Goal: Task Accomplishment & Management: Complete application form

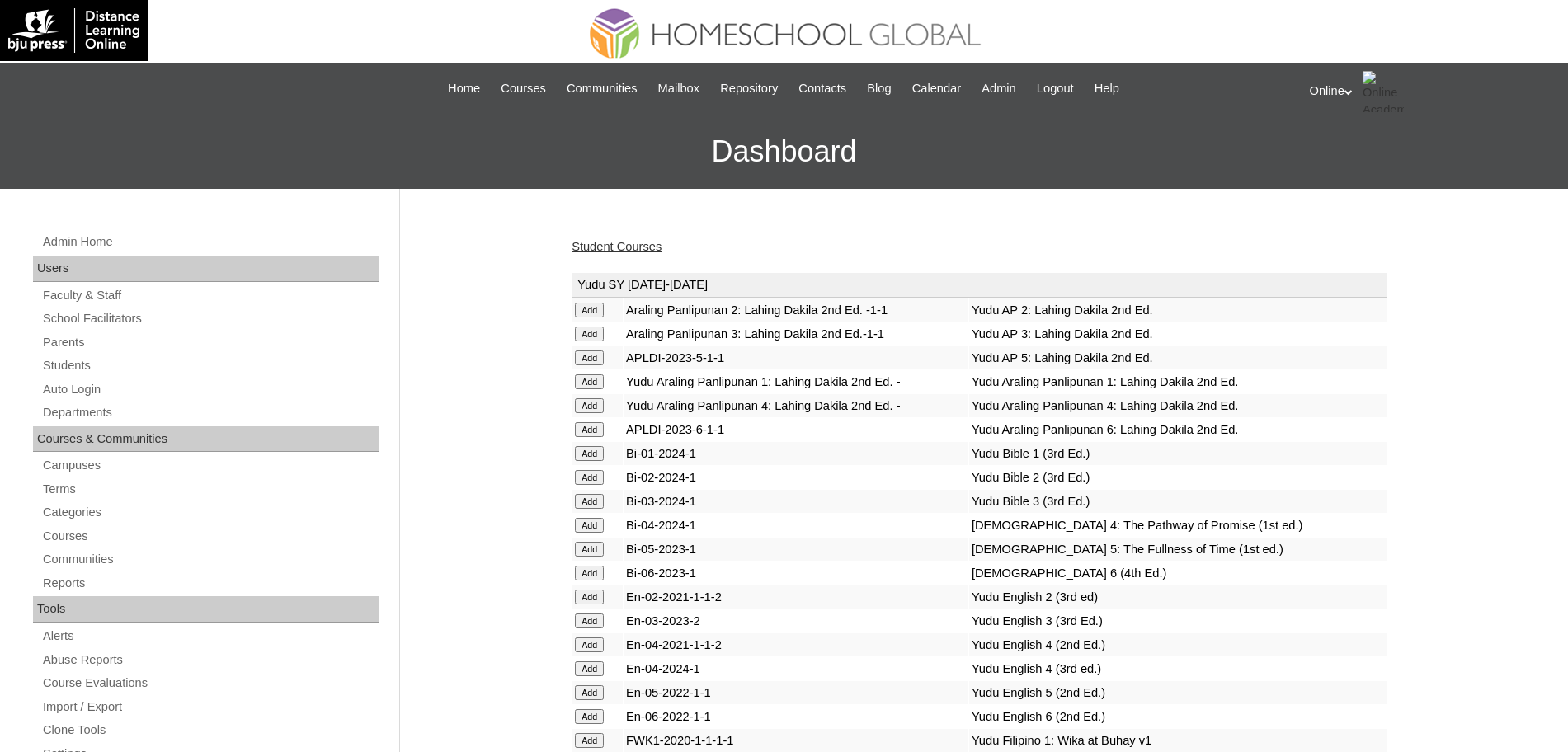
click at [617, 249] on link "Student Courses" at bounding box center [615, 247] width 90 height 13
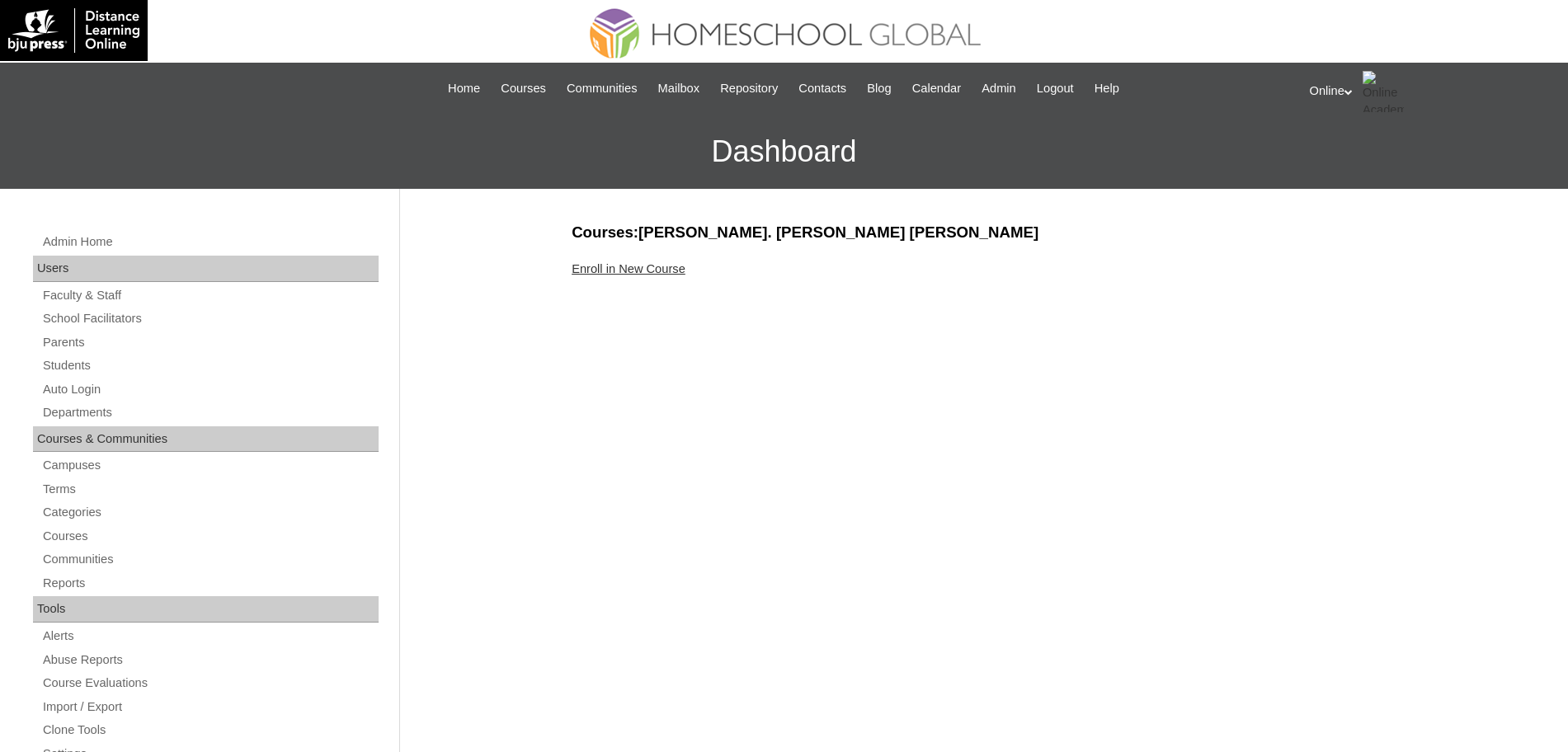
click at [626, 270] on link "Enroll in New Course" at bounding box center [627, 269] width 114 height 13
